Goal: Task Accomplishment & Management: Use online tool/utility

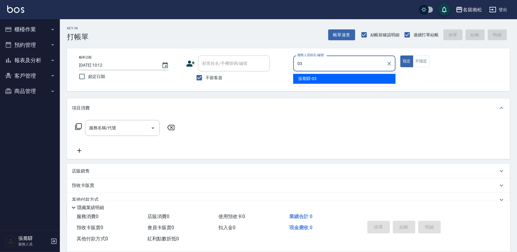
type input "[PERSON_NAME]-03"
type button "true"
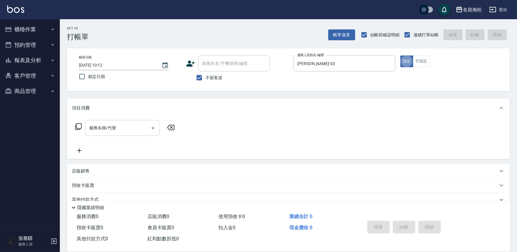
click at [128, 132] on input "服務名稱/代號" at bounding box center [118, 127] width 60 height 10
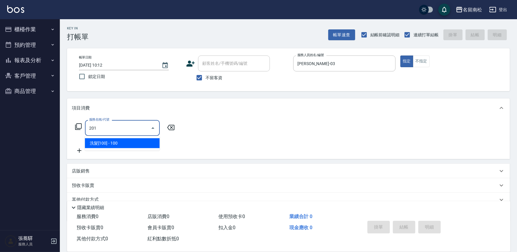
type input "洗髮[100](201)"
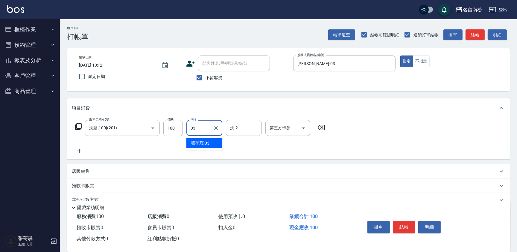
type input "[PERSON_NAME]-03"
click at [322, 126] on icon at bounding box center [321, 127] width 15 height 7
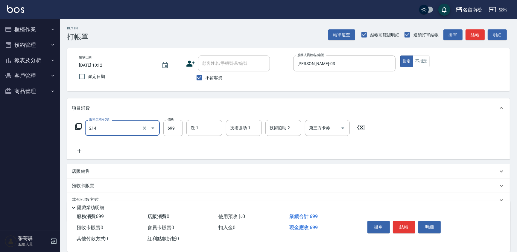
type input "滾珠洗髪699(214)"
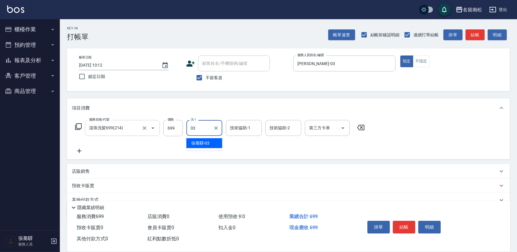
type input "[PERSON_NAME]-03"
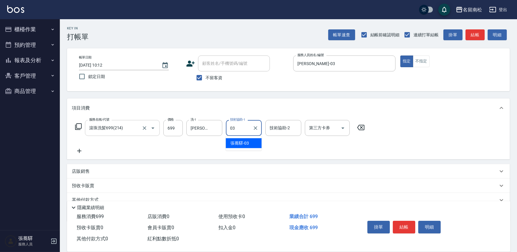
type input "[PERSON_NAME]-03"
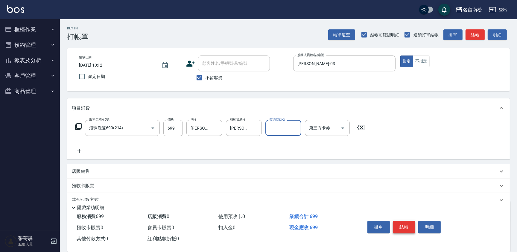
click at [406, 225] on button "結帳" at bounding box center [404, 226] width 22 height 13
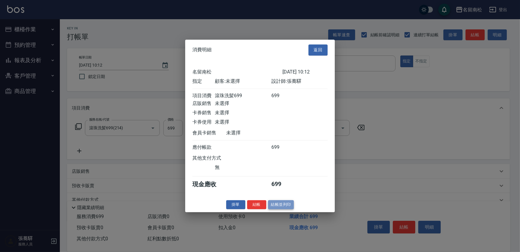
click at [284, 209] on button "結帳並列印" at bounding box center [281, 204] width 26 height 9
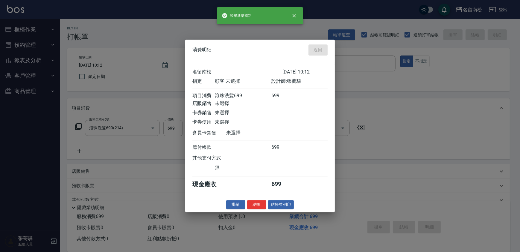
type input "[DATE] 10:14"
